Goal: Find specific page/section: Find specific page/section

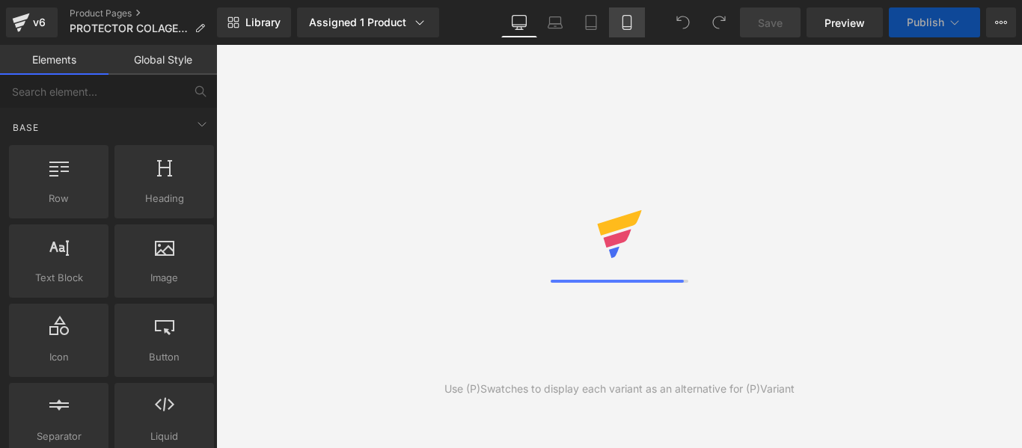
click at [626, 23] on icon at bounding box center [627, 22] width 15 height 15
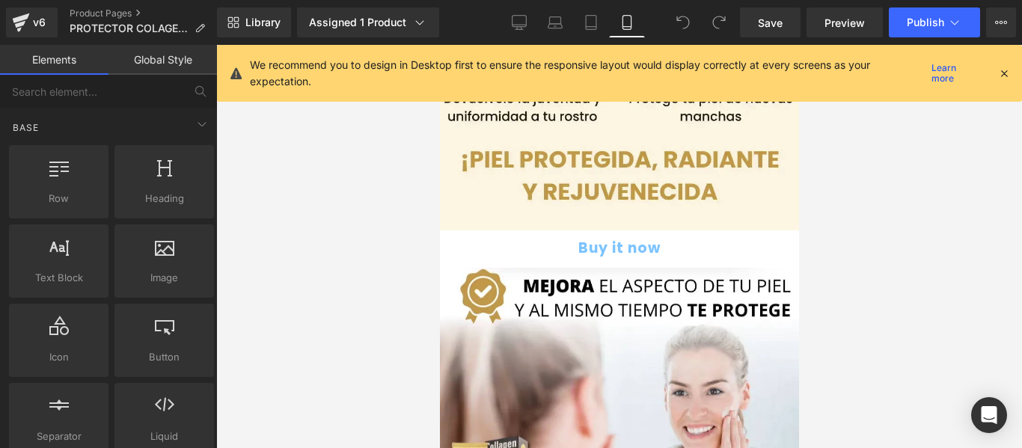
scroll to position [673, 0]
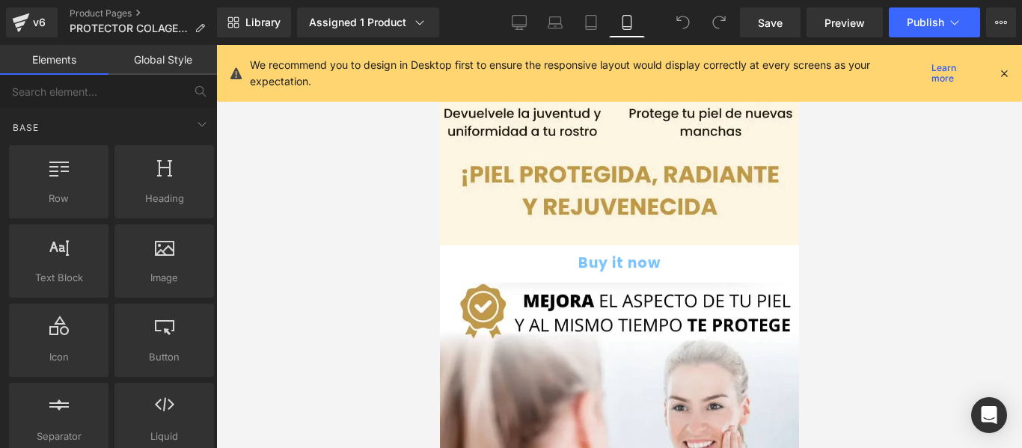
click at [467, 245] on button "Buy it now" at bounding box center [619, 263] width 344 height 37
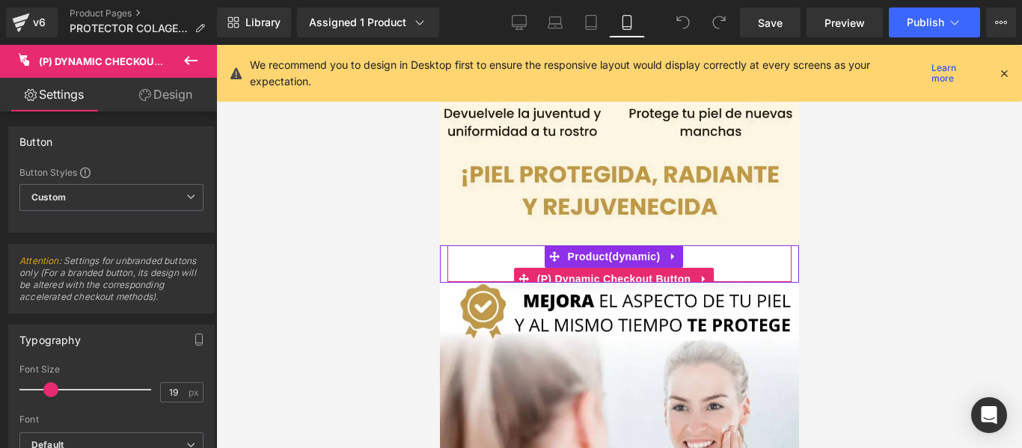
click at [479, 245] on button "Buy it now" at bounding box center [619, 263] width 344 height 37
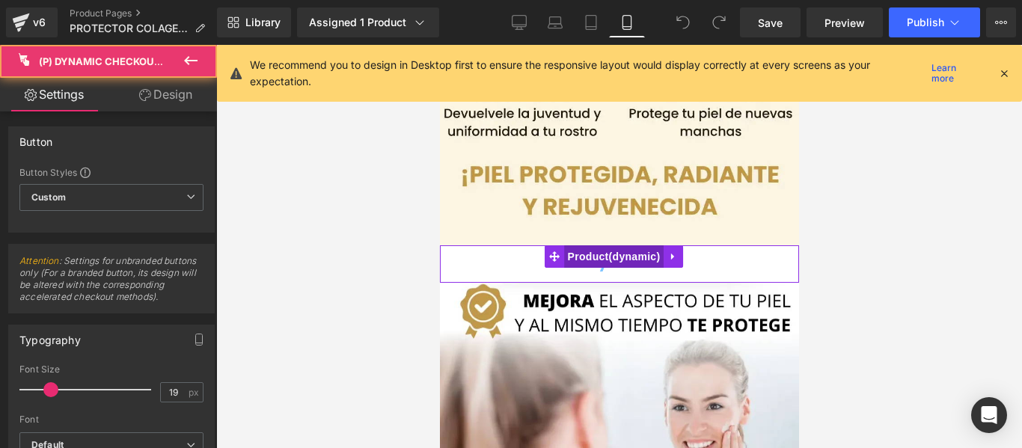
click at [575, 245] on span "Product" at bounding box center [613, 256] width 100 height 22
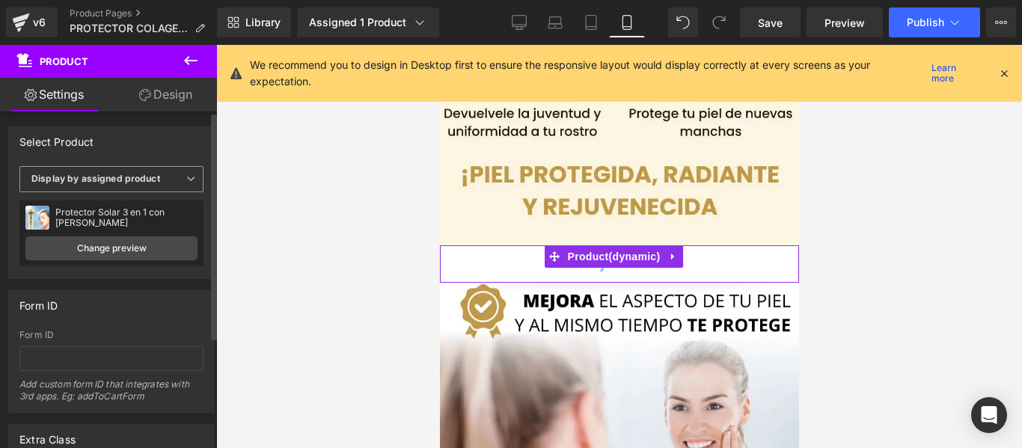
click at [171, 189] on span "Display by assigned product" at bounding box center [111, 179] width 184 height 26
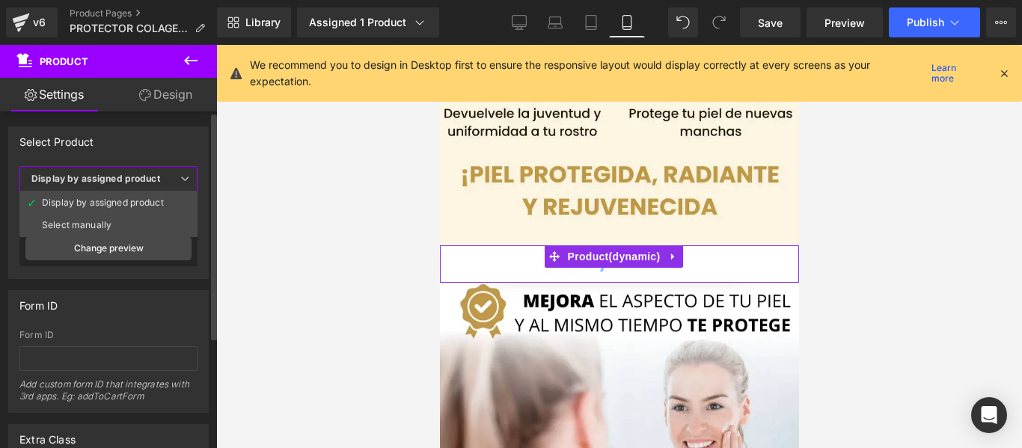
click at [177, 174] on span "Display by assigned product" at bounding box center [108, 179] width 178 height 26
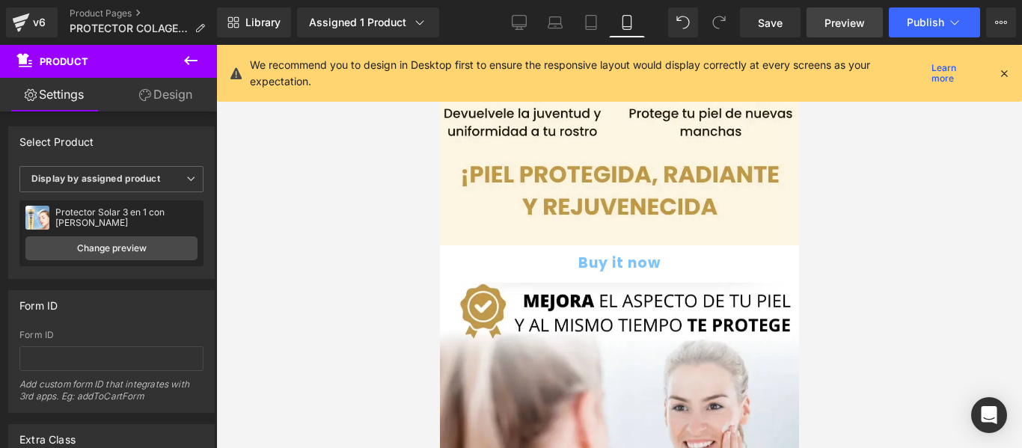
click at [833, 21] on span "Preview" at bounding box center [845, 23] width 40 height 16
